Goal: Task Accomplishment & Management: Manage account settings

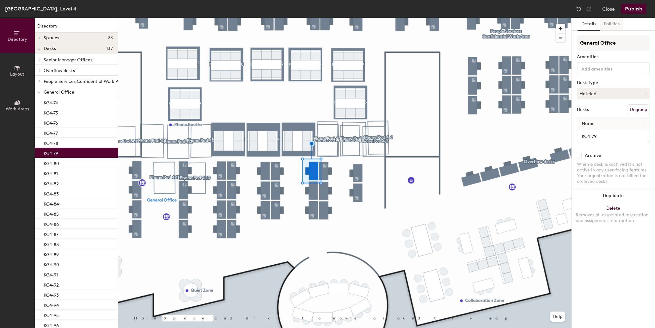
click at [618, 23] on button "Policies" at bounding box center [611, 24] width 23 height 13
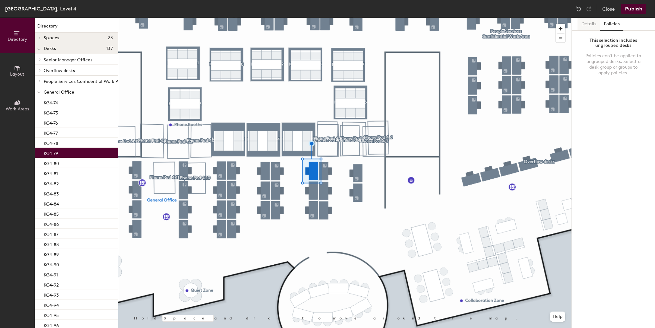
click at [587, 23] on button "Details" at bounding box center [588, 24] width 22 height 13
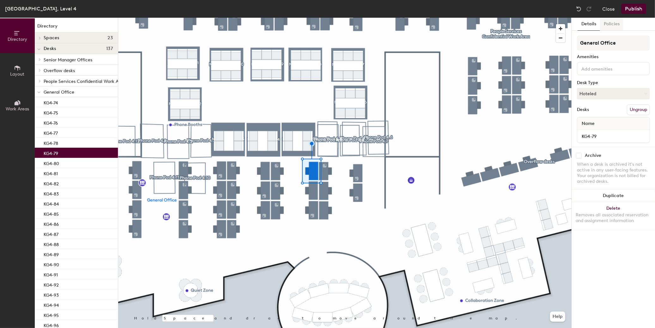
click at [616, 26] on button "Policies" at bounding box center [611, 24] width 23 height 13
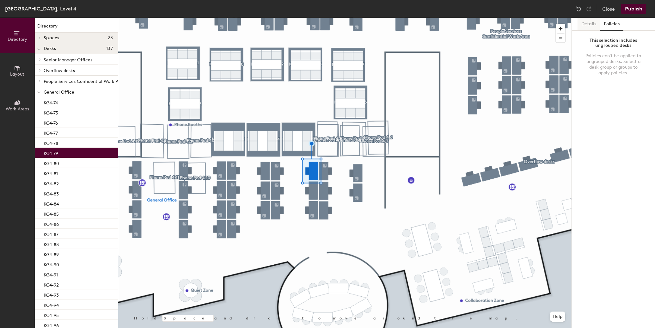
click at [589, 26] on button "Details" at bounding box center [588, 24] width 22 height 13
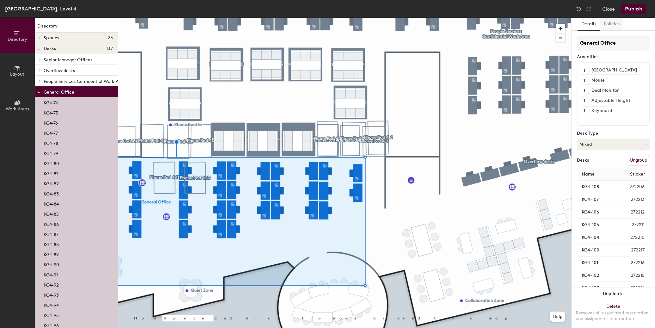
click at [621, 27] on button "Policies" at bounding box center [611, 24] width 23 height 13
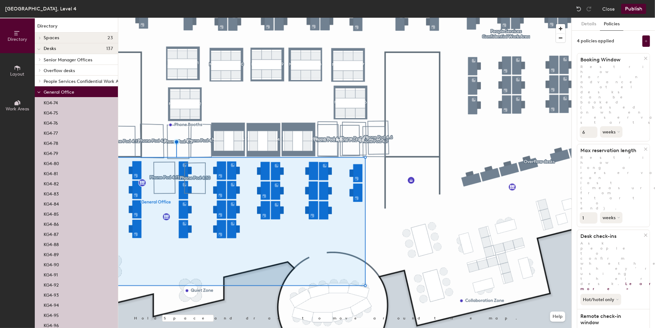
scroll to position [45, 0]
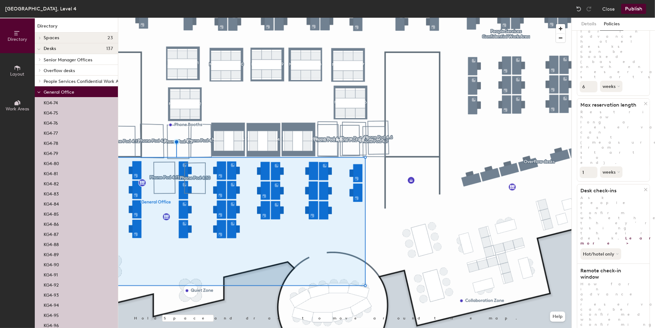
click at [315, 18] on div at bounding box center [344, 18] width 453 height 0
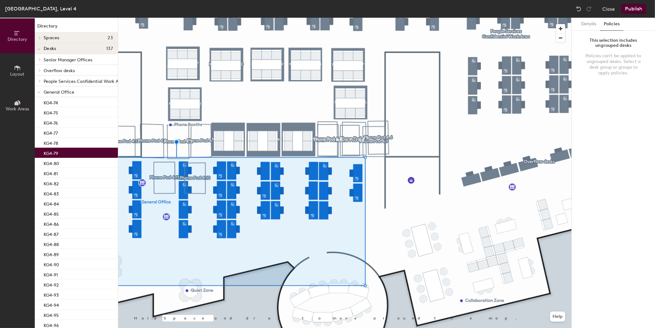
scroll to position [0, 0]
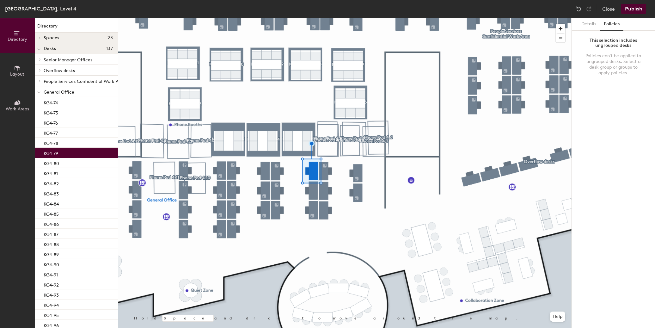
click at [375, 18] on div at bounding box center [344, 18] width 453 height 0
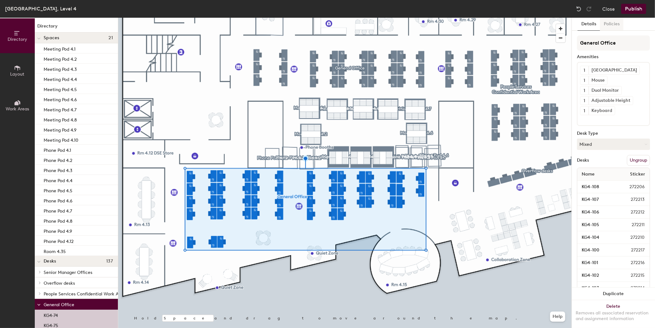
click at [612, 23] on button "Policies" at bounding box center [611, 24] width 23 height 13
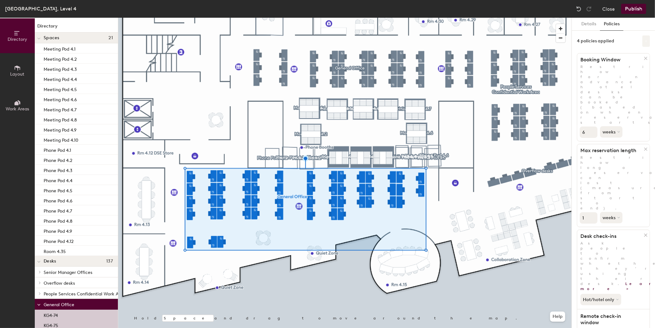
click at [644, 42] on icon at bounding box center [645, 40] width 3 height 3
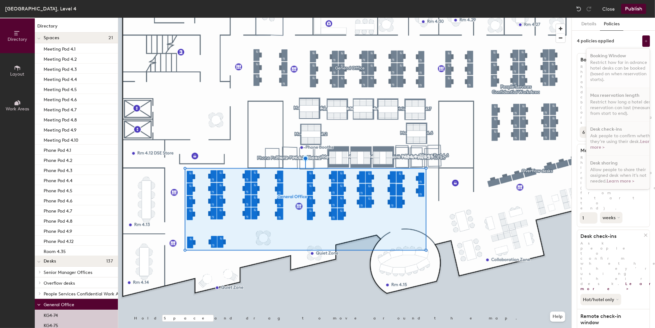
scroll to position [4, 0]
click at [625, 37] on div "4 policies applied Booking Window Restrict how far in advance hotel desks can b…" at bounding box center [613, 40] width 73 height 11
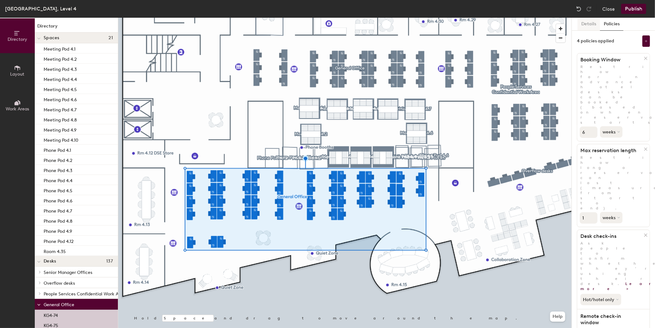
click at [585, 24] on button "Details" at bounding box center [588, 24] width 22 height 13
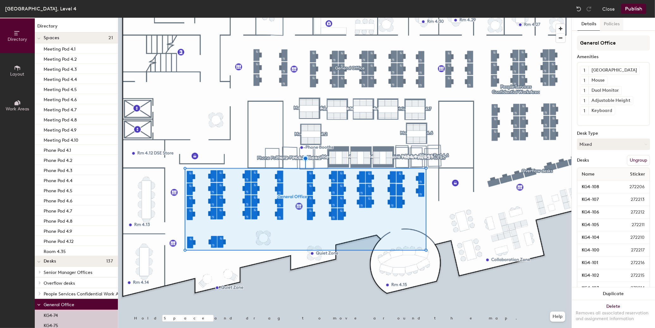
click at [619, 24] on button "Policies" at bounding box center [611, 24] width 23 height 13
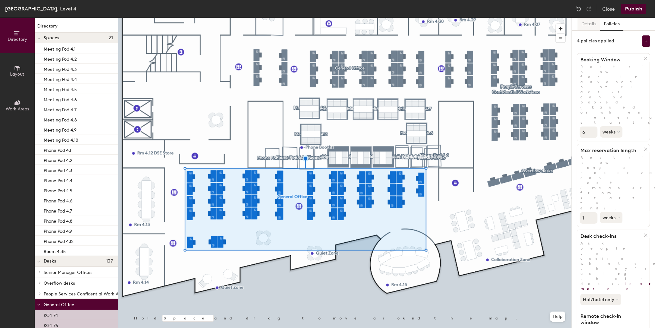
click at [587, 24] on button "Details" at bounding box center [588, 24] width 22 height 13
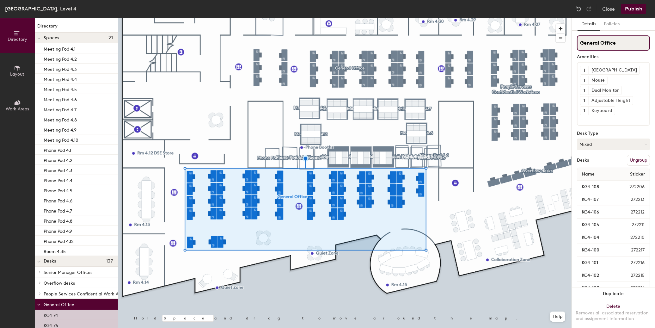
click at [555, 51] on div "Directory Layout Work Areas Directory Spaces 21 Meeting Pod 4.1 Meeting Pod 4.2…" at bounding box center [327, 173] width 655 height 310
click at [598, 42] on input "D" at bounding box center [613, 42] width 73 height 15
drag, startPoint x: 584, startPoint y: 37, endPoint x: 560, endPoint y: 41, distance: 24.4
click at [560, 41] on div "Directory Layout Work Areas Directory Spaces 21 Meeting Pod 4.1 Meeting Pod 4.2…" at bounding box center [327, 173] width 655 height 310
type input "F"
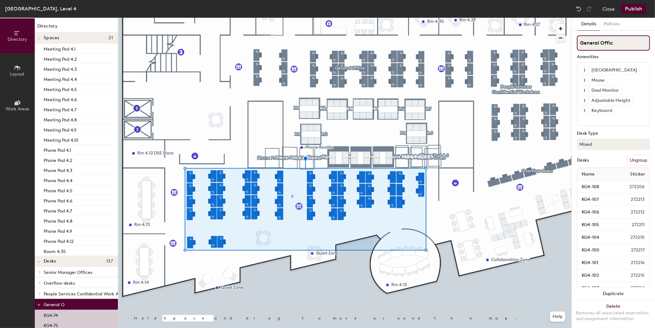
type input "General Office"
click at [633, 161] on button "Ungroup" at bounding box center [638, 160] width 23 height 11
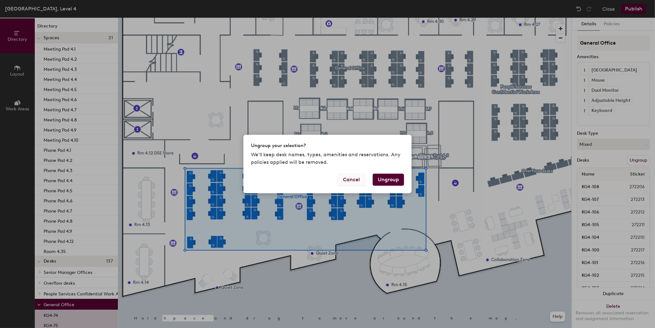
click at [362, 180] on button "Cancel" at bounding box center [350, 179] width 27 height 12
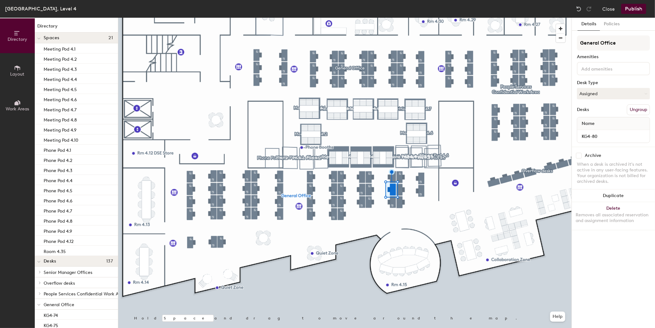
click at [599, 21] on button "Details" at bounding box center [588, 24] width 22 height 13
click at [605, 21] on button "Policies" at bounding box center [611, 24] width 23 height 13
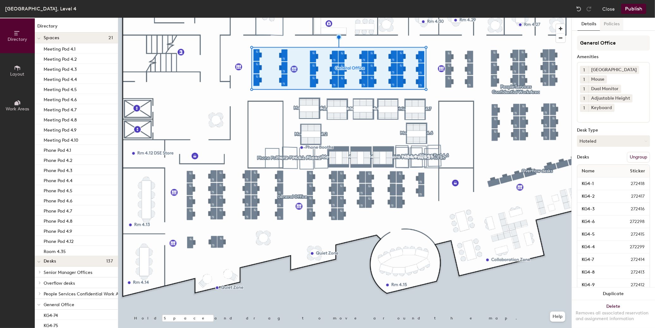
click at [610, 23] on button "Policies" at bounding box center [611, 24] width 23 height 13
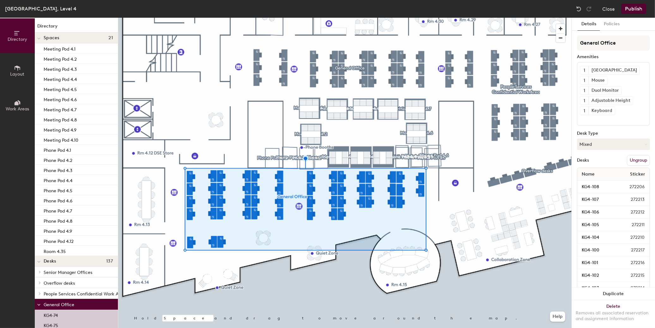
click at [629, 157] on button "Ungroup" at bounding box center [638, 160] width 23 height 11
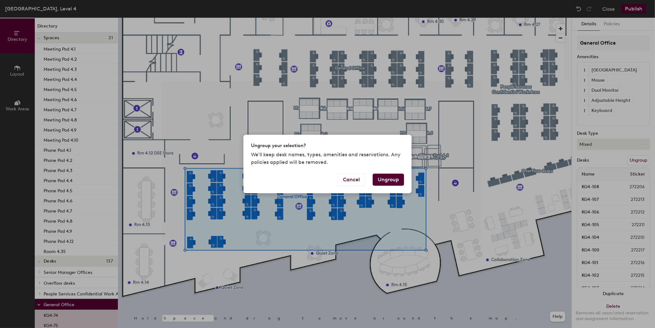
click at [391, 179] on button "Ungroup" at bounding box center [388, 179] width 31 height 12
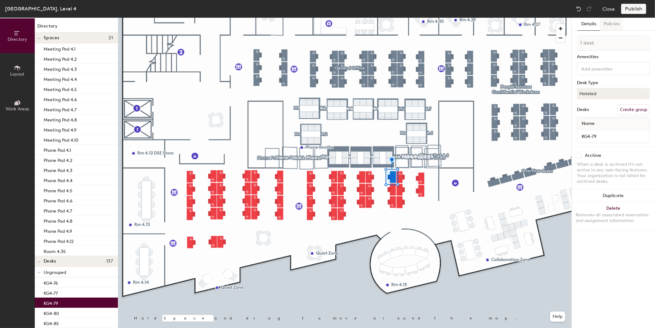
click at [611, 27] on button "Policies" at bounding box center [611, 24] width 23 height 13
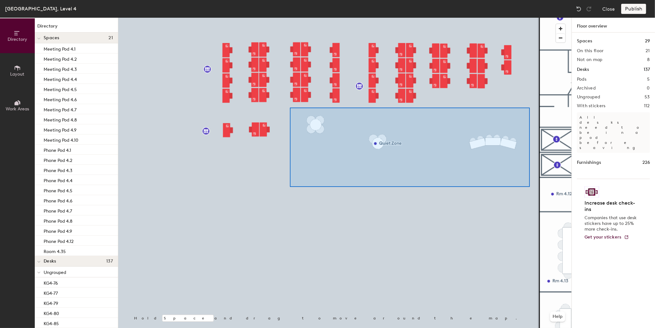
click at [290, 18] on div at bounding box center [344, 18] width 453 height 0
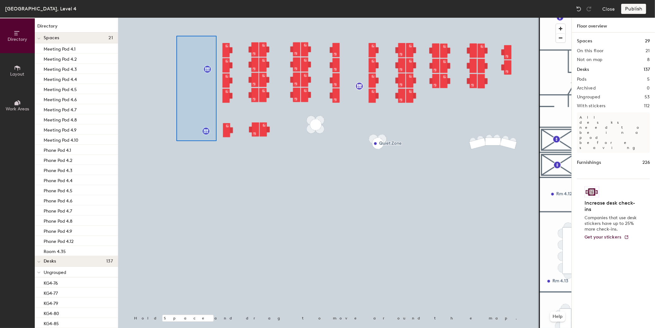
click at [176, 18] on div at bounding box center [344, 18] width 453 height 0
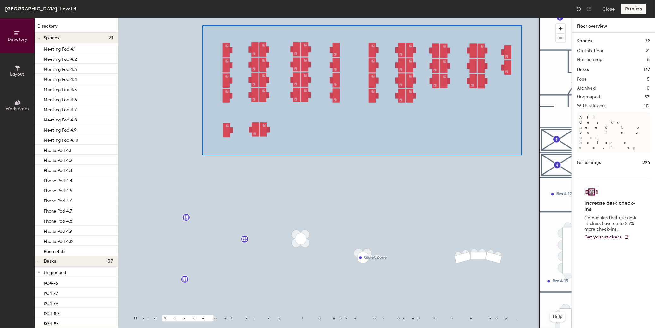
click at [202, 18] on div at bounding box center [344, 18] width 453 height 0
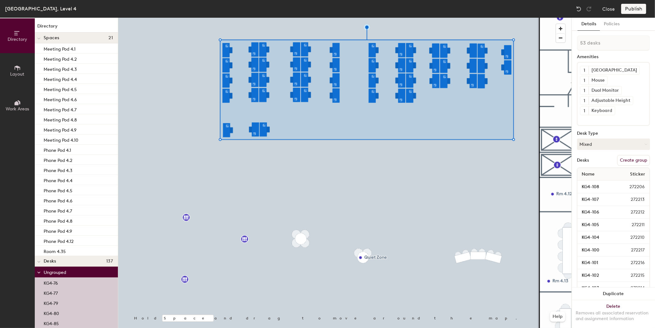
click at [633, 162] on button "Create group" at bounding box center [633, 160] width 33 height 11
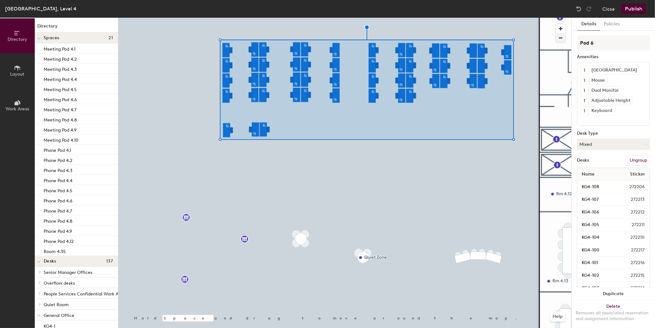
click at [539, 43] on div "Directory Layout Work Areas Directory Spaces 21 Meeting Pod 4.1 Meeting Pod 4.2…" at bounding box center [327, 173] width 655 height 310
type input "General Office"
click at [613, 24] on button "Policies" at bounding box center [611, 24] width 23 height 13
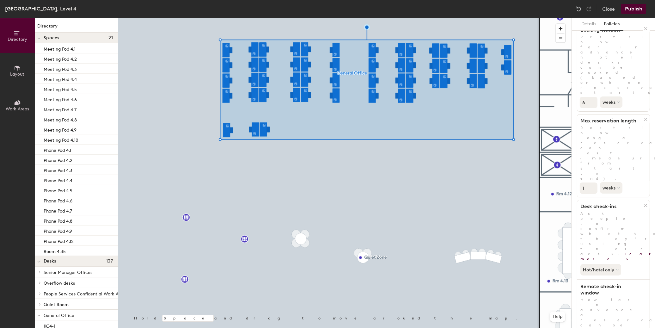
scroll to position [45, 0]
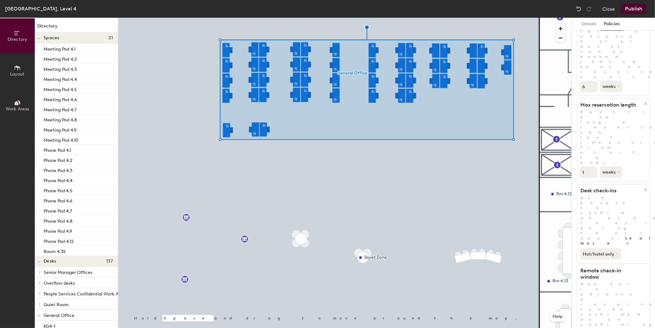
click at [632, 11] on button "Publish" at bounding box center [633, 9] width 25 height 10
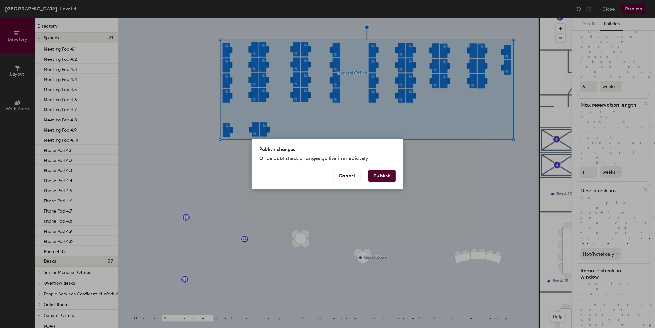
click at [382, 172] on button "Publish" at bounding box center [381, 176] width 27 height 12
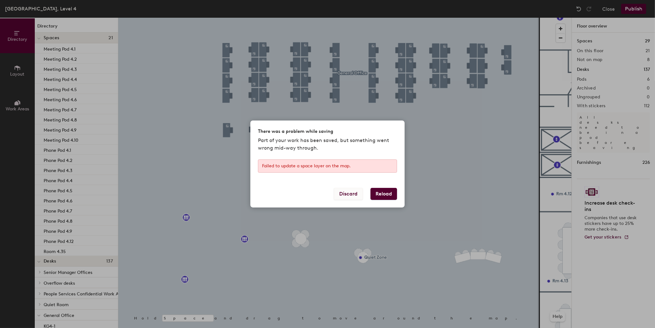
click at [355, 190] on button "Discard" at bounding box center [348, 194] width 29 height 12
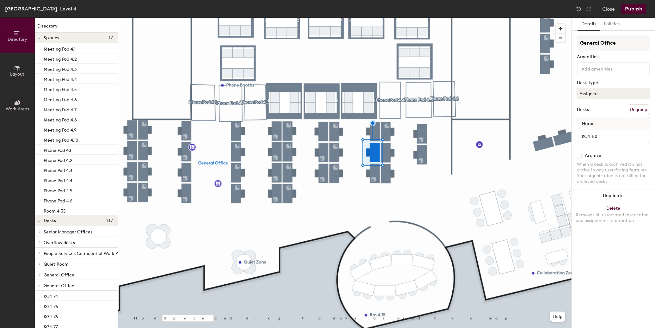
click at [637, 9] on button "Publish" at bounding box center [633, 9] width 25 height 10
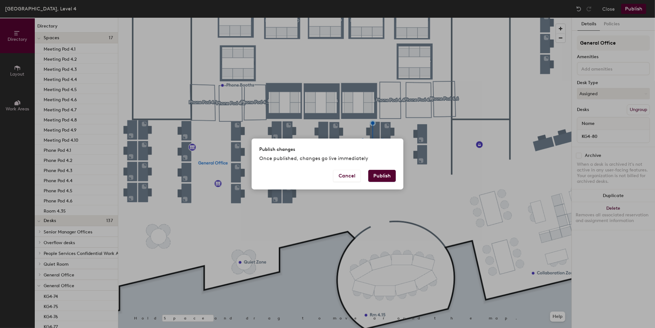
click at [382, 177] on button "Publish" at bounding box center [381, 176] width 27 height 12
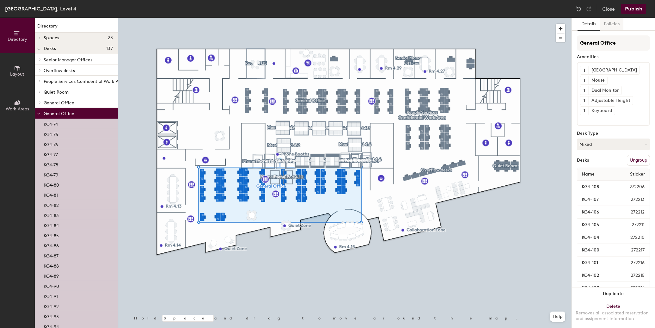
click at [612, 27] on button "Policies" at bounding box center [611, 24] width 23 height 13
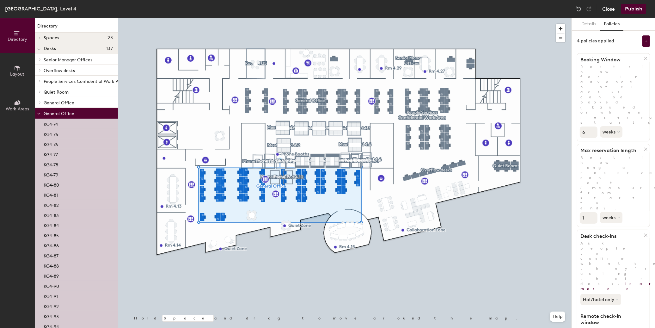
click at [611, 5] on button "Close" at bounding box center [608, 9] width 13 height 10
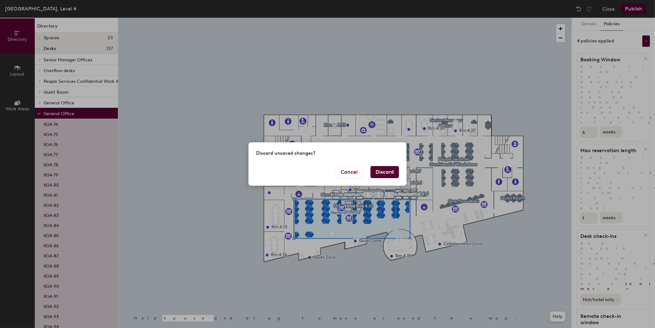
click at [418, 50] on div "Discard unsaved changes? Cancel Discard" at bounding box center [327, 164] width 655 height 328
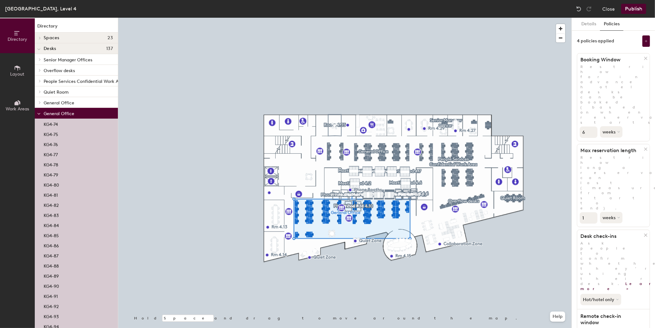
click at [498, 18] on div at bounding box center [344, 18] width 453 height 0
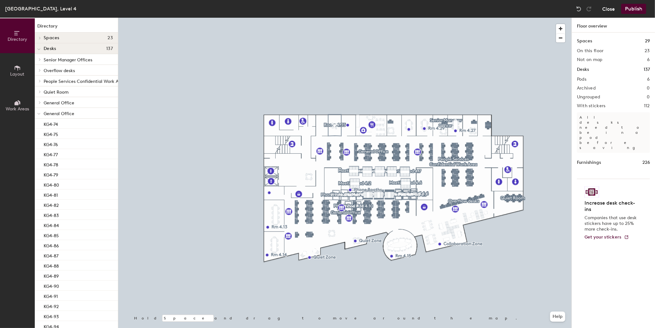
click at [610, 7] on button "Close" at bounding box center [608, 9] width 13 height 10
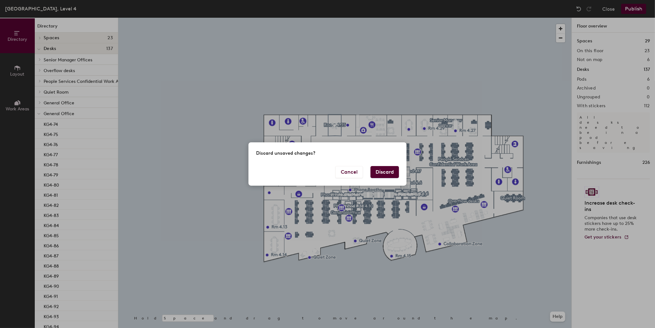
click at [378, 167] on button "Discard" at bounding box center [384, 172] width 28 height 12
